Goal: Task Accomplishment & Management: Complete application form

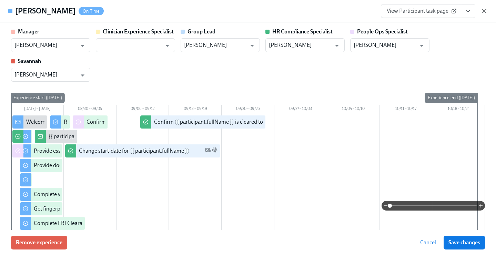
click at [486, 11] on icon "button" at bounding box center [484, 11] width 7 height 7
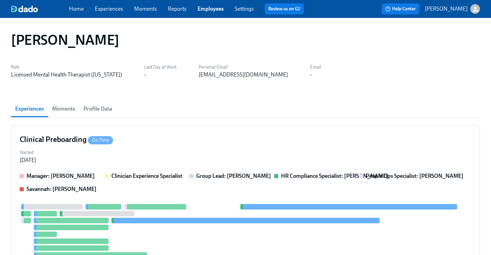
click at [210, 11] on link "Employees" at bounding box center [211, 9] width 26 height 7
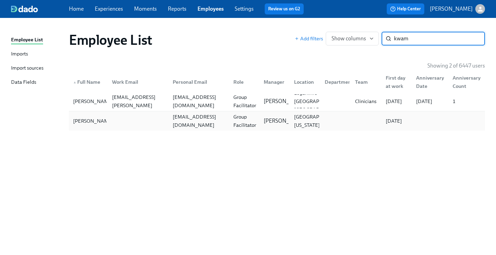
type input "kwam"
click at [197, 121] on div "kwamara@hotmail.com" at bounding box center [199, 121] width 58 height 17
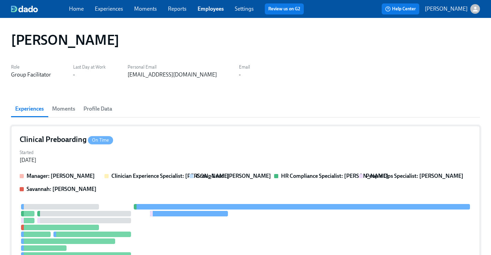
click at [78, 140] on h4 "Clinical Preboarding On Time" at bounding box center [66, 139] width 93 height 10
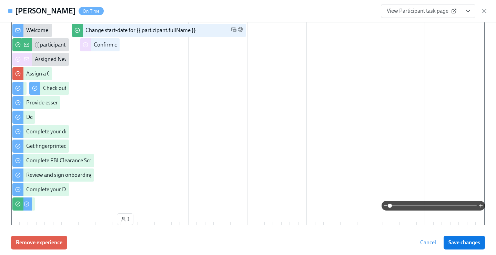
scroll to position [288, 0]
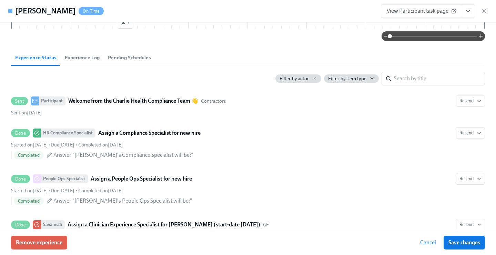
click at [471, 12] on icon "View task page" at bounding box center [468, 11] width 7 height 7
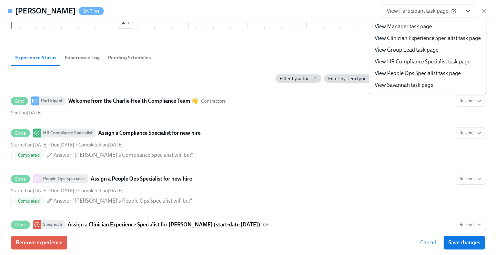
click at [429, 70] on link "View People Ops Specialist task page" at bounding box center [418, 74] width 86 height 8
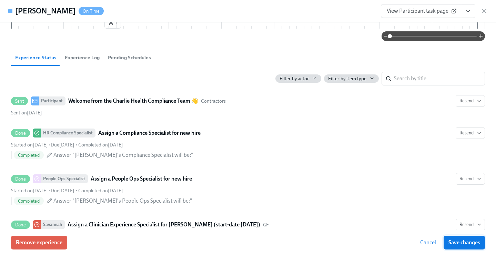
click at [452, 243] on span "Save changes" at bounding box center [464, 242] width 32 height 7
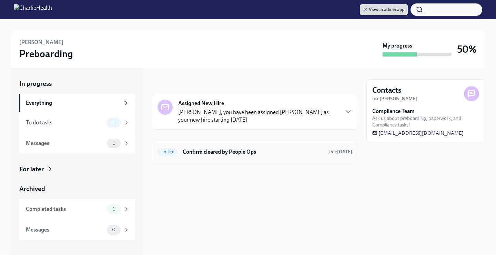
click at [238, 145] on div "To Do Confirm cleared by People Ops Due [DATE]" at bounding box center [255, 152] width 206 height 23
click at [239, 154] on h6 "Confirm cleared by People Ops" at bounding box center [253, 152] width 140 height 8
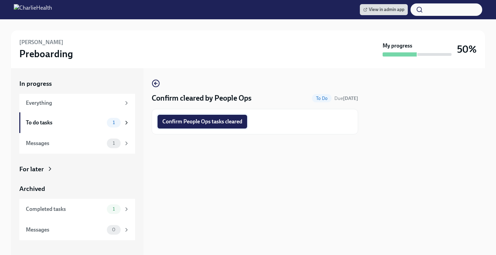
click at [219, 120] on span "Confirm People Ops tasks cleared" at bounding box center [202, 121] width 80 height 7
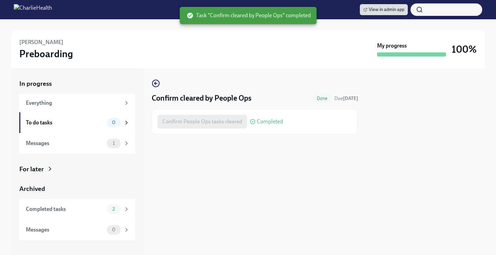
click at [43, 165] on div "For later" at bounding box center [77, 169] width 116 height 9
